Goal: Navigation & Orientation: Find specific page/section

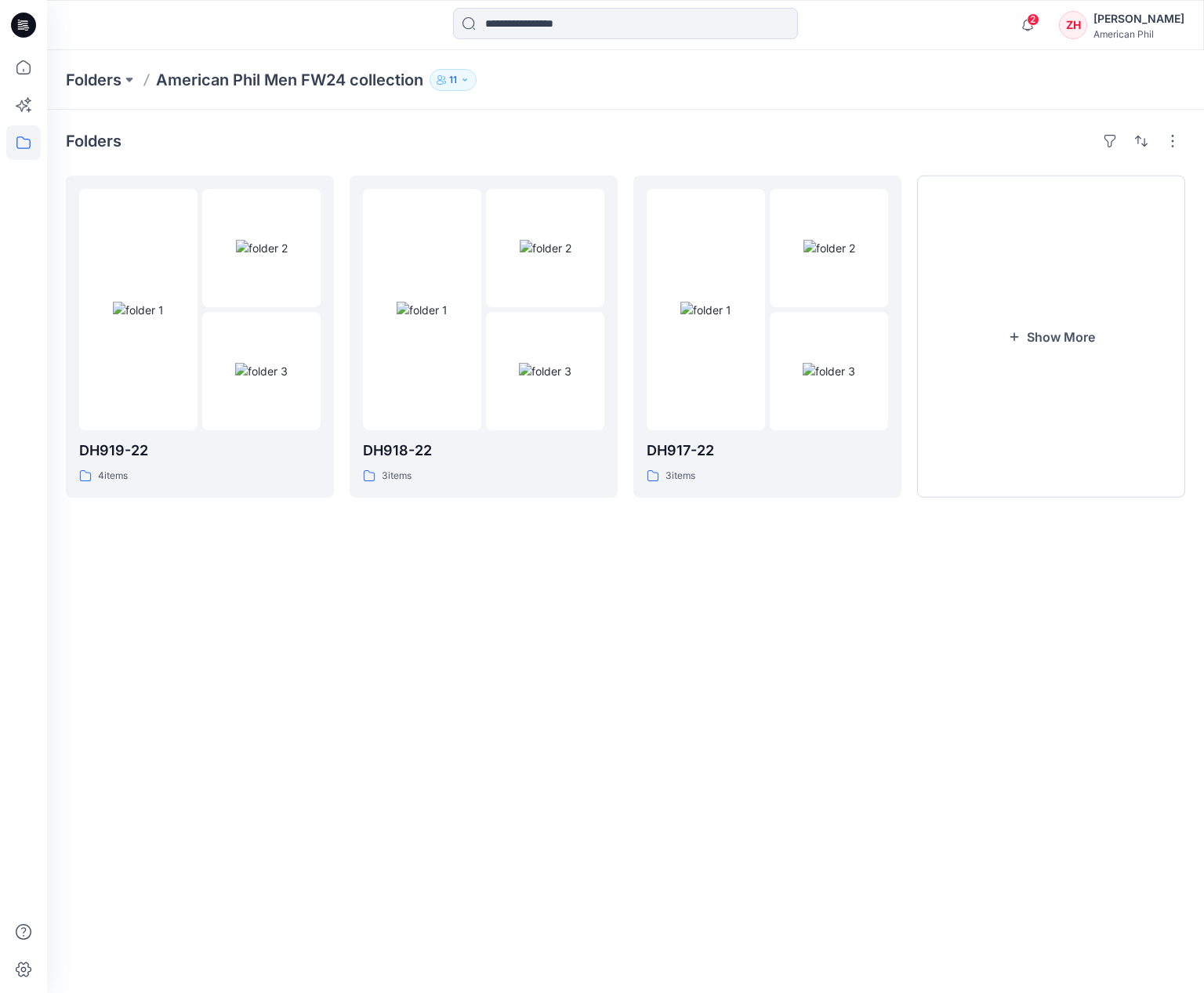
click at [108, 80] on p "Folders" at bounding box center [93, 79] width 56 height 22
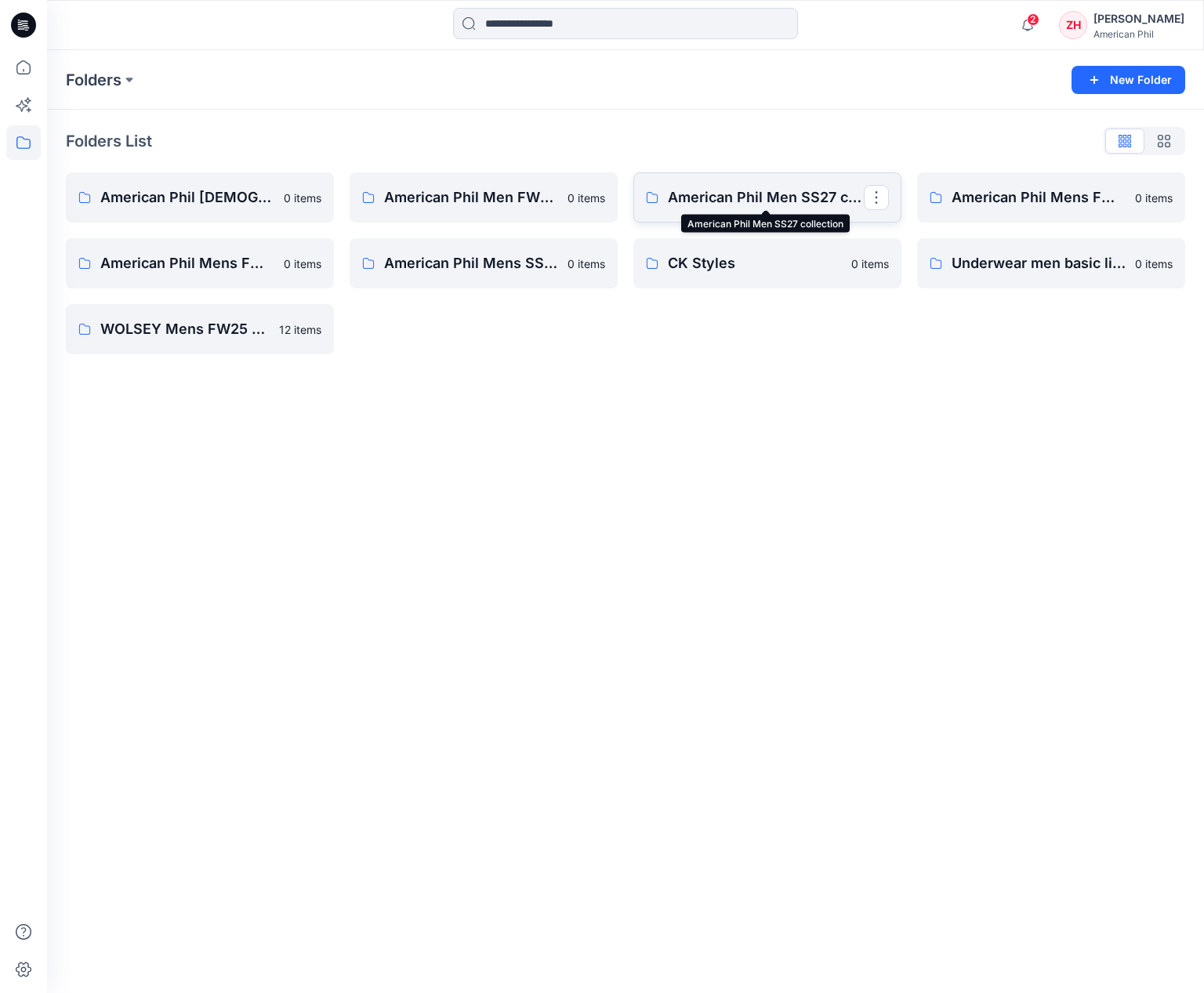
click at [823, 197] on p "American Phil Men SS27 collection" at bounding box center [765, 197] width 196 height 22
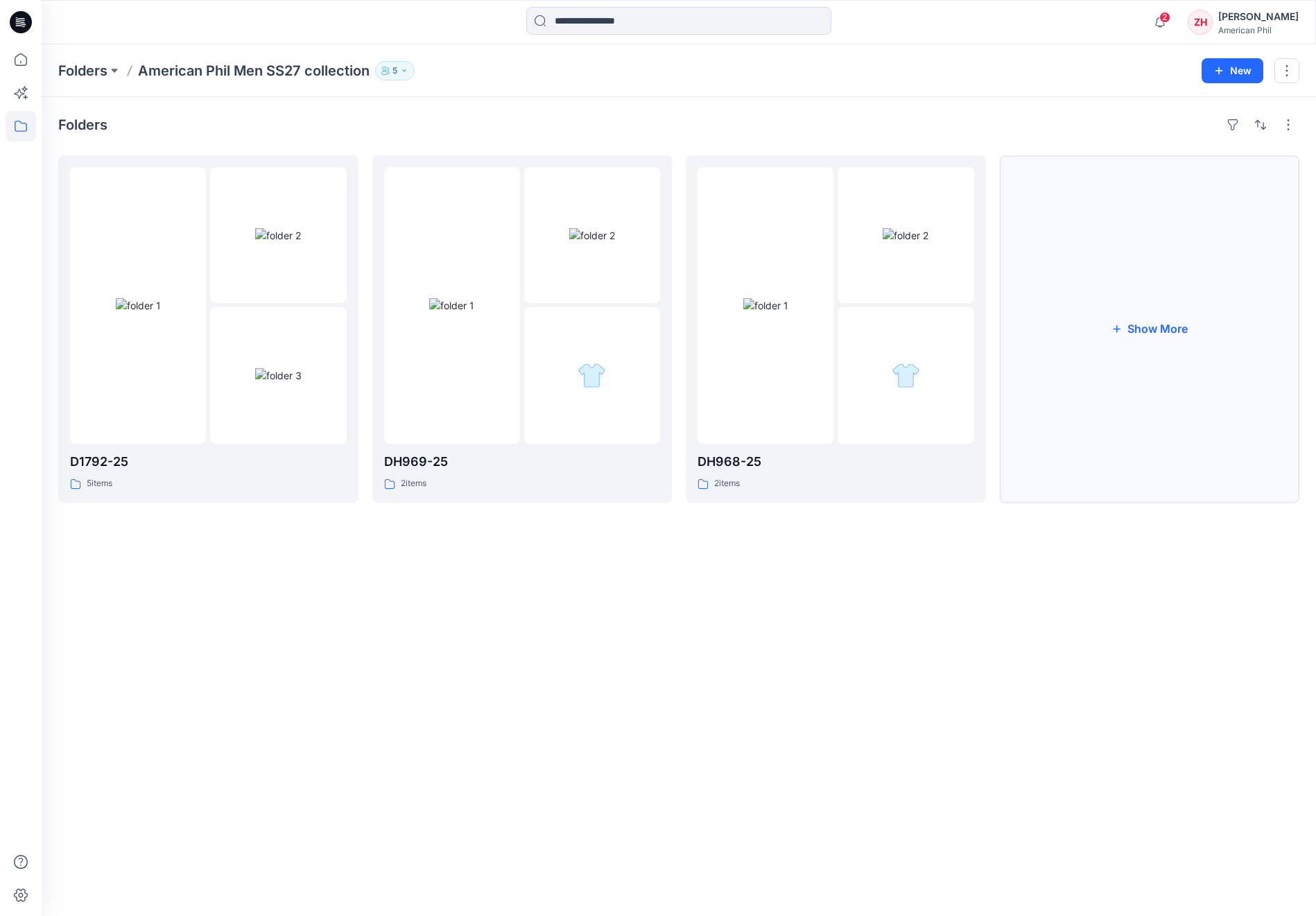
click at [1064, 266] on button "Show More" at bounding box center [1150, 329] width 300 height 348
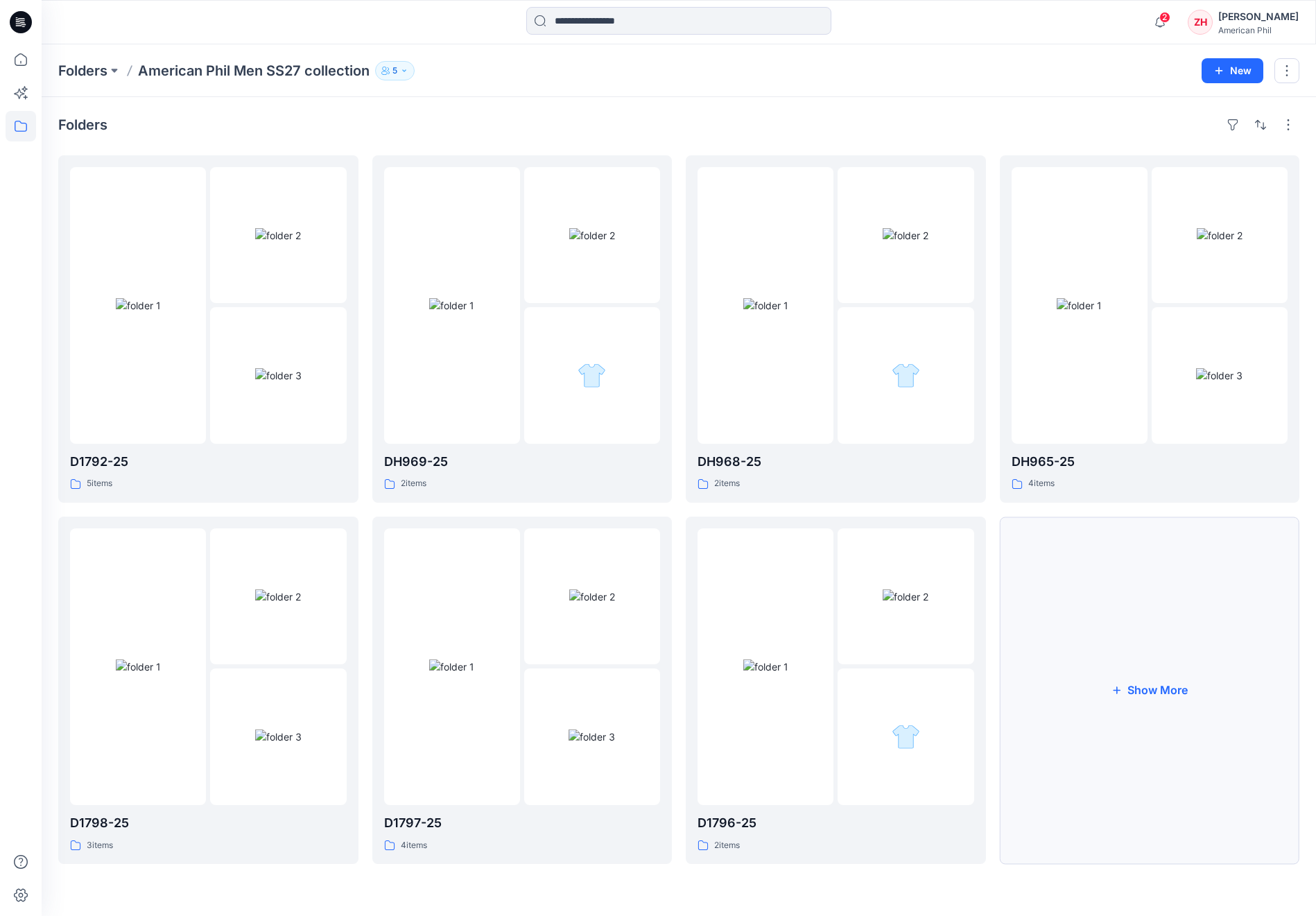
click at [1064, 689] on button "Show More" at bounding box center [1150, 690] width 300 height 348
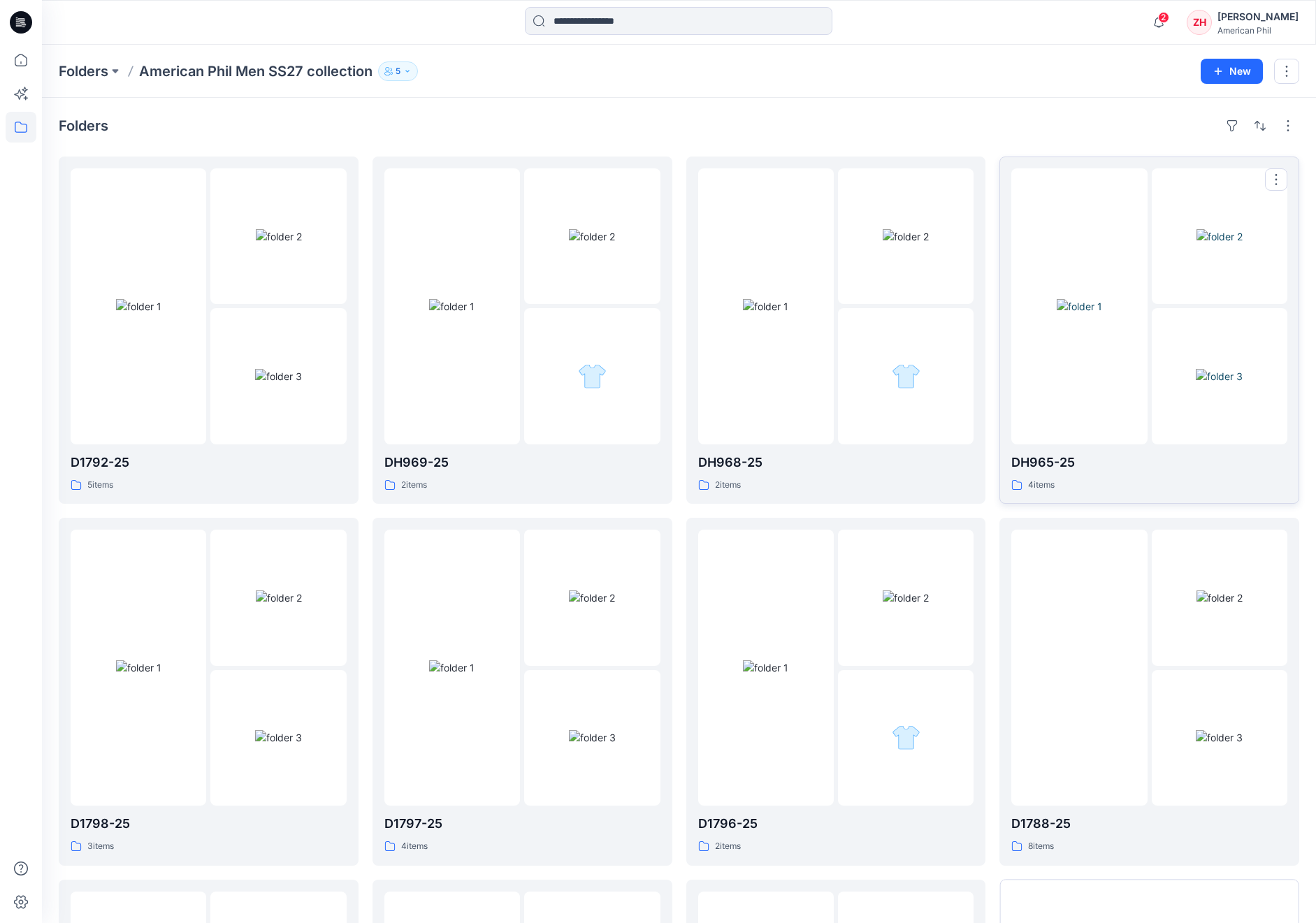
scroll to position [341, 0]
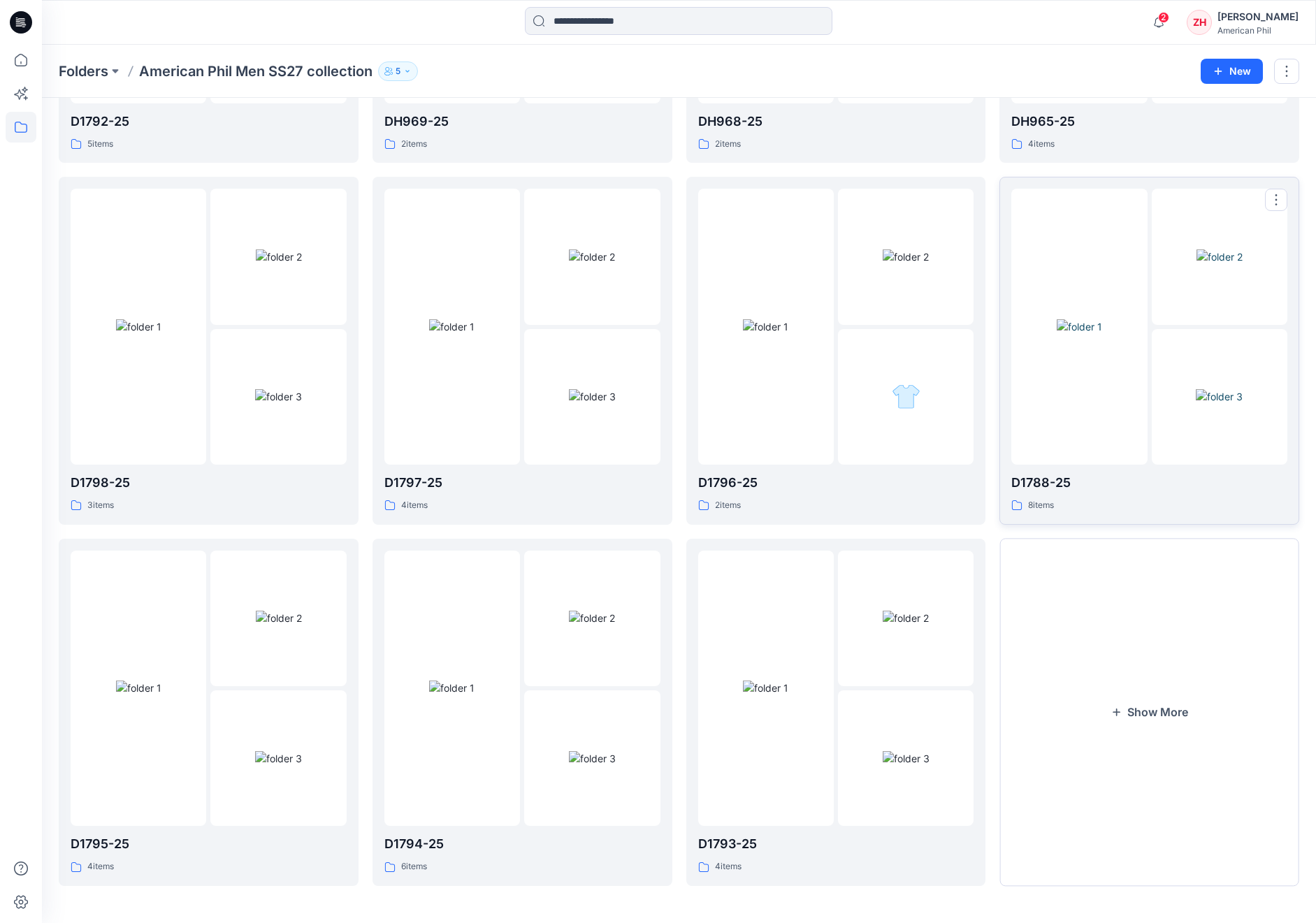
click at [1073, 320] on img at bounding box center [1079, 327] width 45 height 15
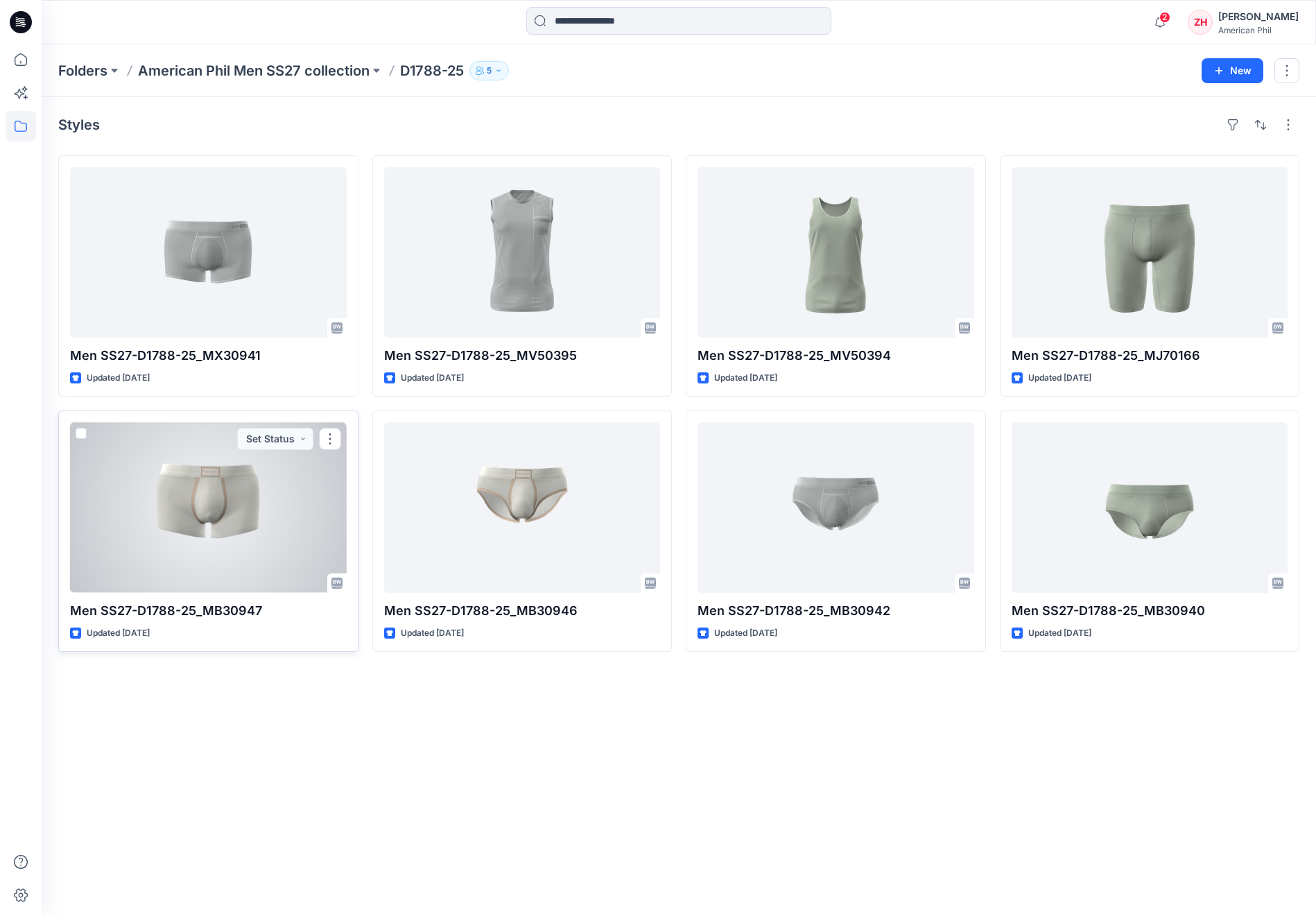
click at [271, 494] on div at bounding box center [208, 508] width 277 height 171
